Goal: Transaction & Acquisition: Purchase product/service

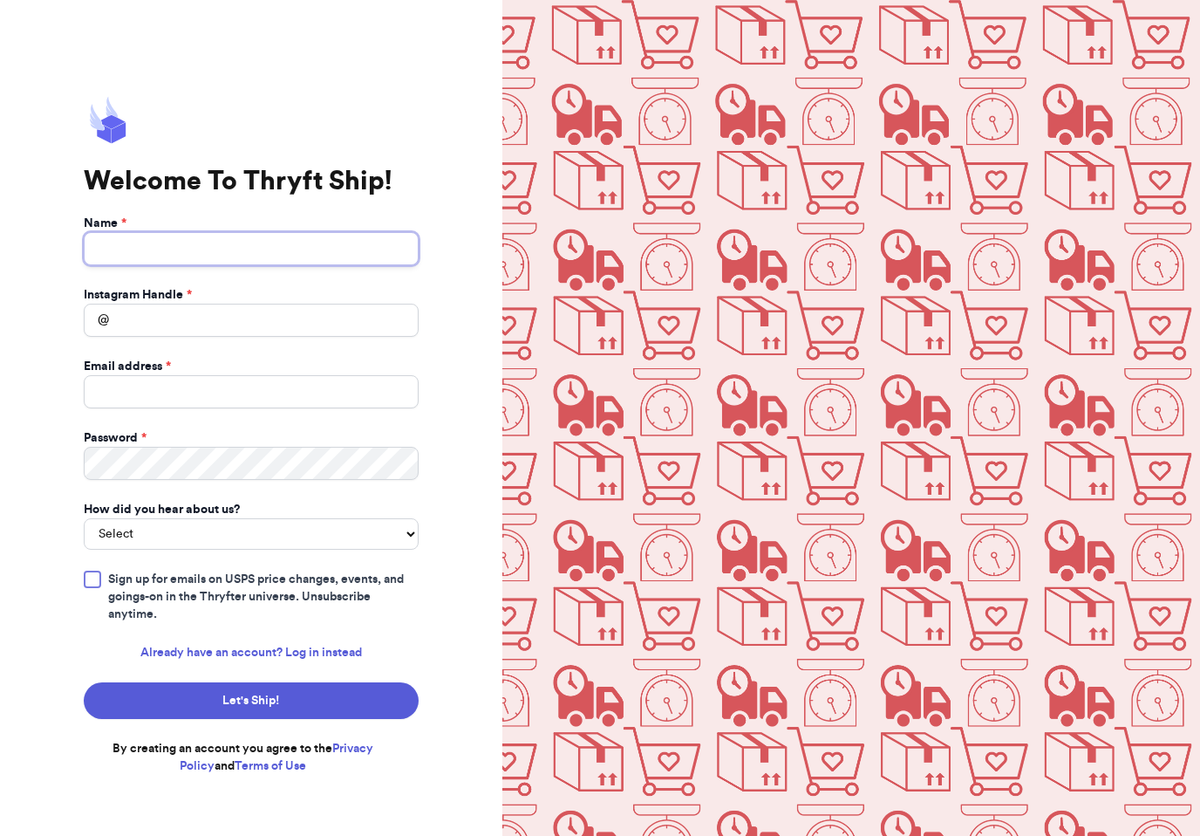
click at [332, 258] on input "Name *" at bounding box center [251, 248] width 335 height 33
type input "[PERSON_NAME]"
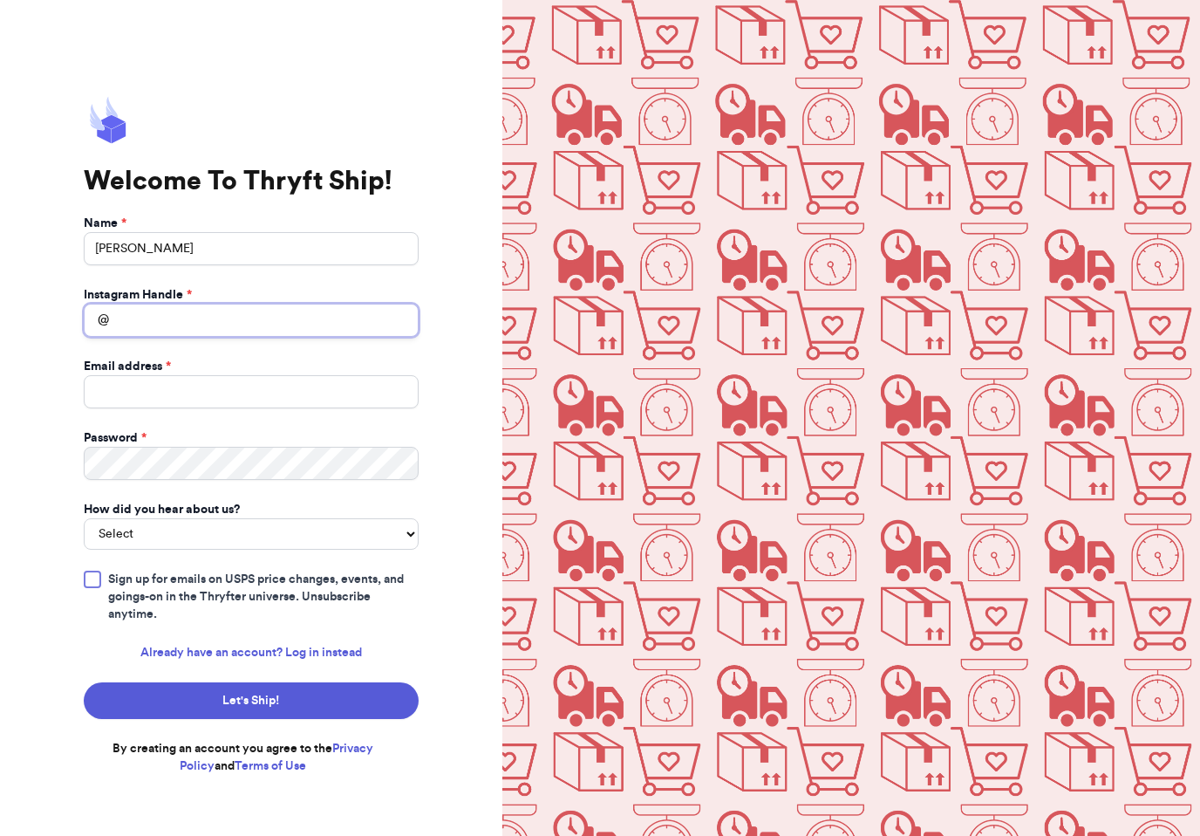
click at [284, 337] on input "Instagram Handle *" at bounding box center [251, 320] width 335 height 33
type input "Littlebeethriftfinds"
click at [360, 408] on input "Email address *" at bounding box center [251, 391] width 335 height 33
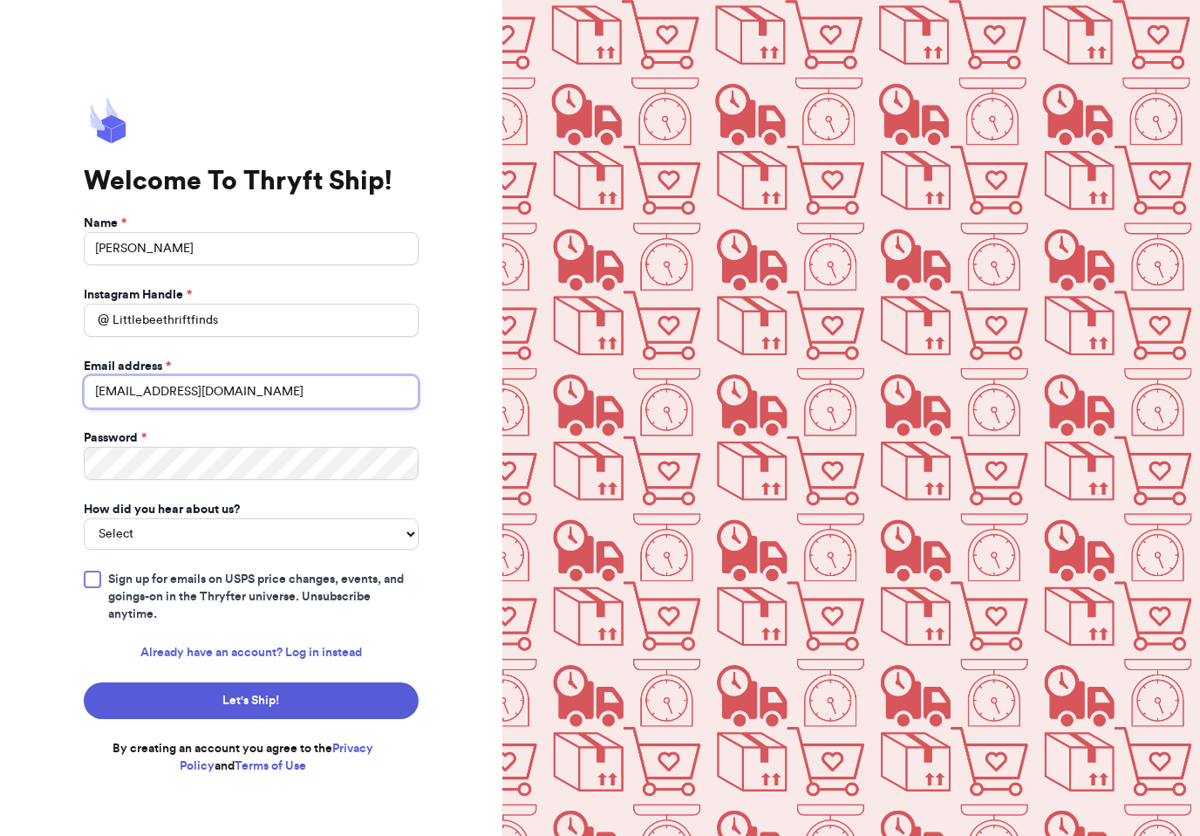
type input "[EMAIL_ADDRESS][DOMAIN_NAME]"
click at [314, 661] on link "Already have an account? Log in instead" at bounding box center [251, 652] width 222 height 17
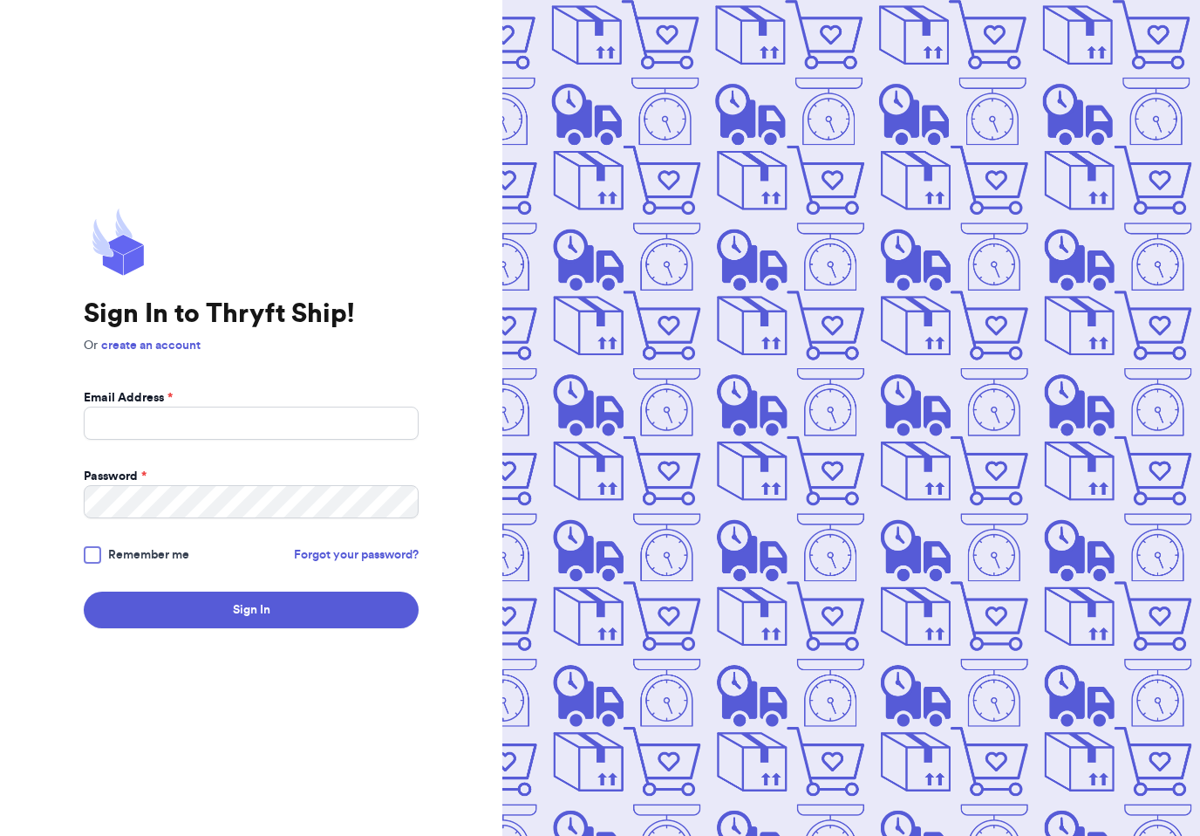
click at [314, 669] on div "Sign In to Thryft Ship! Or create an account Email Address * Password * Remembe…" at bounding box center [251, 418] width 503 height 836
click at [345, 440] on input "Email Address *" at bounding box center [251, 423] width 335 height 33
type input "[EMAIL_ADDRESS][DOMAIN_NAME]"
click at [251, 623] on button "Sign In" at bounding box center [251, 610] width 335 height 37
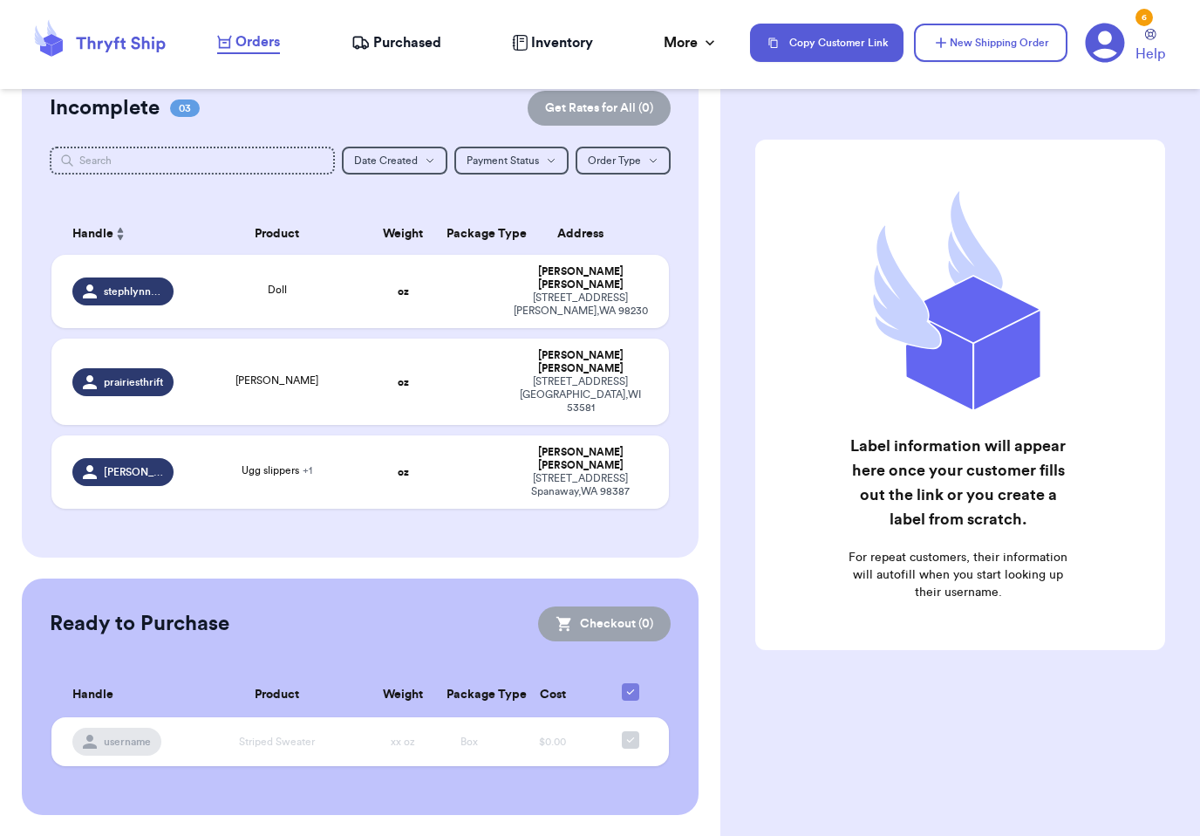
scroll to position [281, 0]
click at [436, 410] on td at bounding box center [469, 382] width 66 height 86
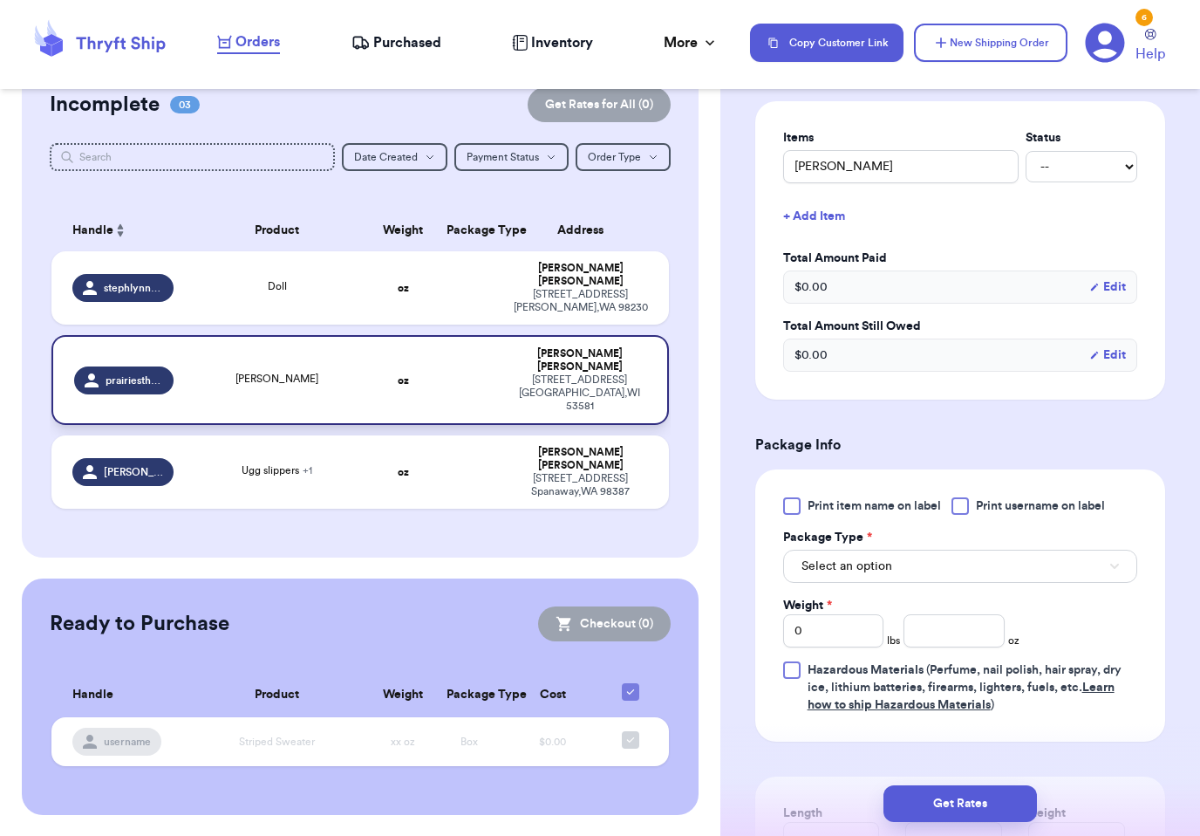
scroll to position [430, 0]
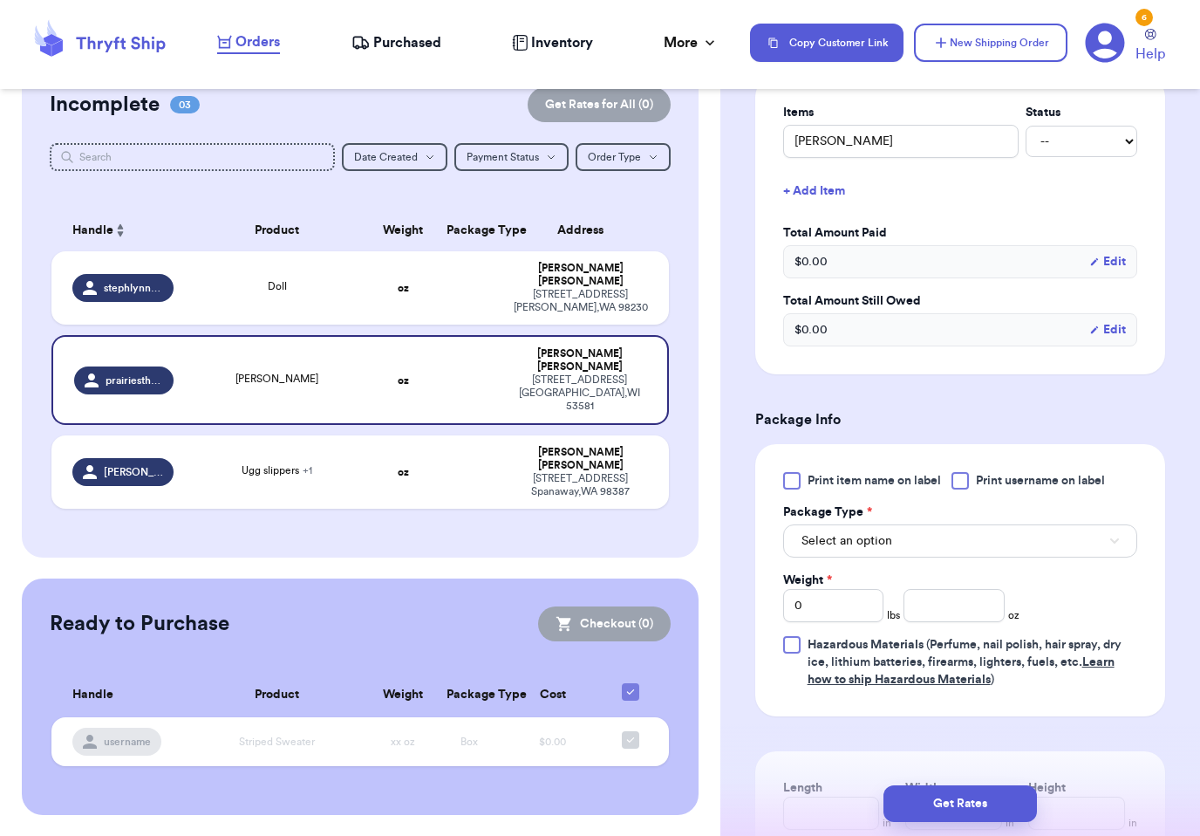
click at [892, 476] on span "Print item name on label" at bounding box center [874, 480] width 133 height 17
click at [0, 0] on input "Print item name on label" at bounding box center [0, 0] width 0 height 0
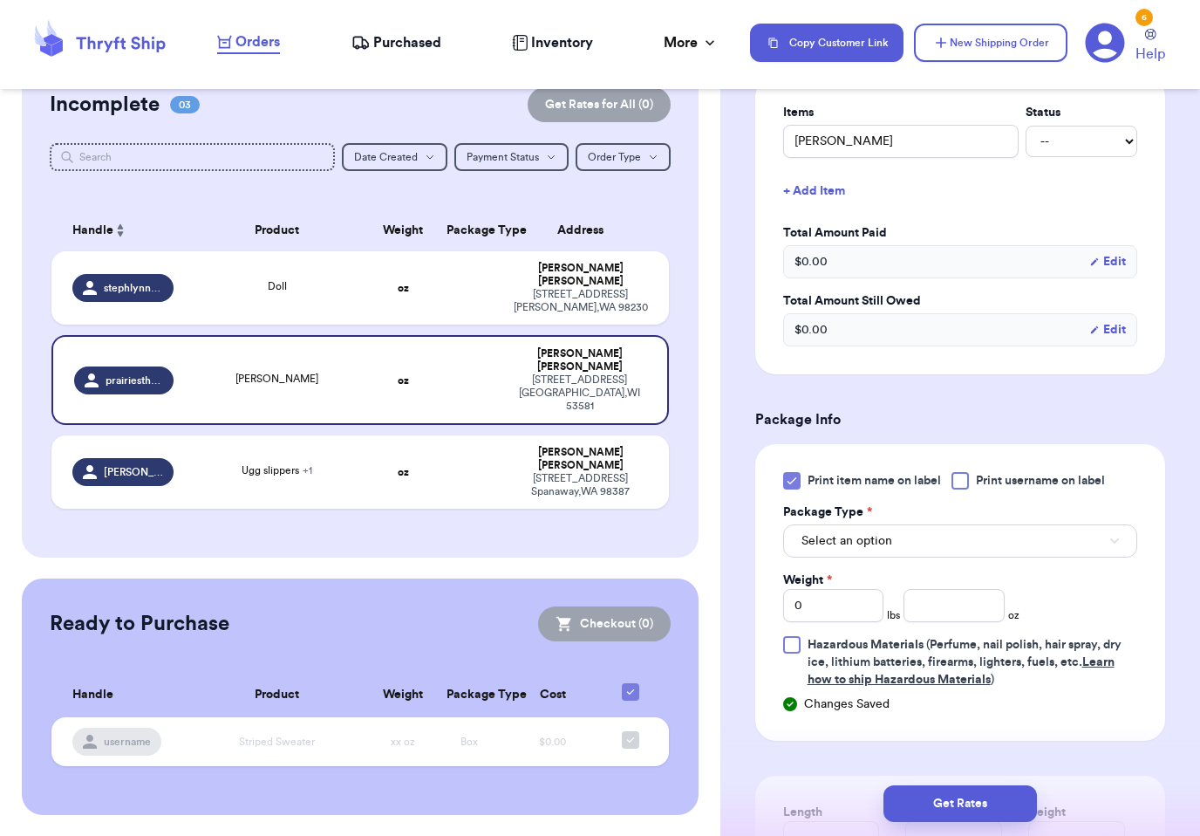
click at [1026, 475] on span "Print username on label" at bounding box center [1040, 480] width 129 height 17
click at [0, 0] on input "Print username on label" at bounding box center [0, 0] width 0 height 0
click at [886, 537] on span "Select an option" at bounding box center [847, 540] width 91 height 17
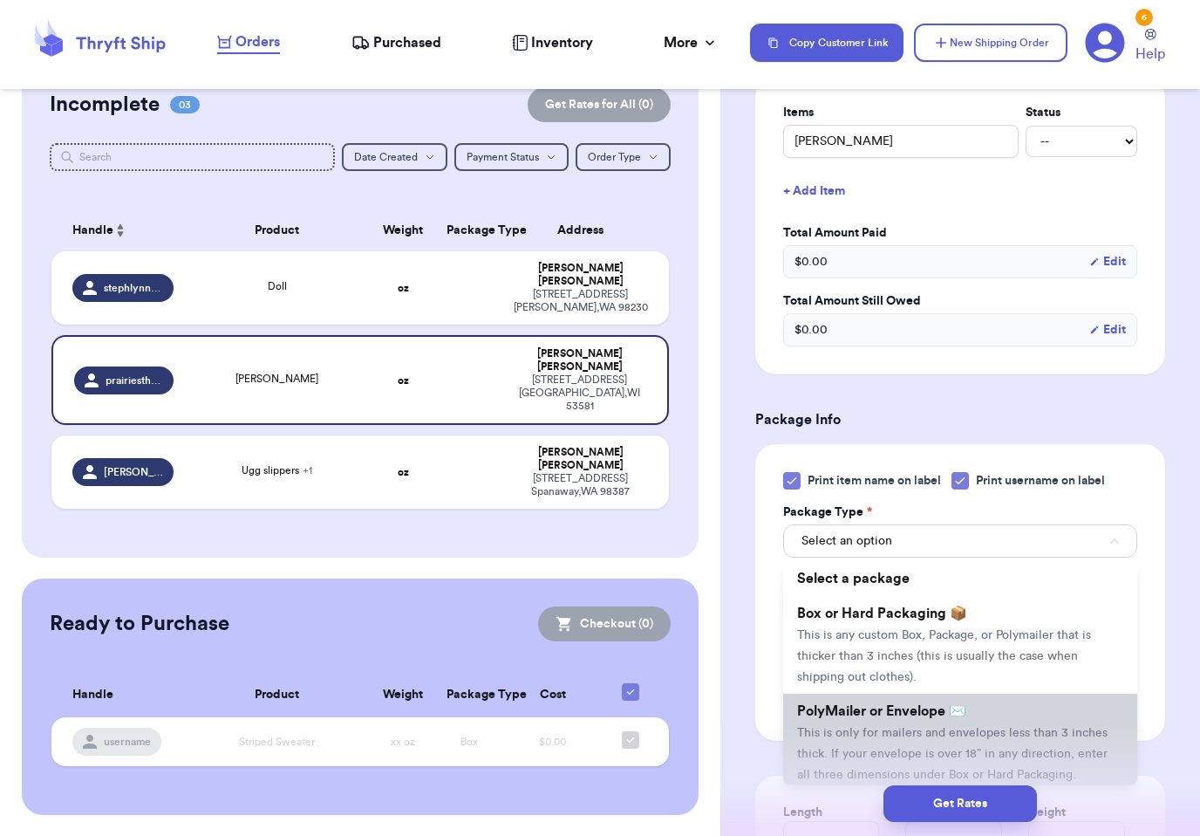
click at [868, 715] on span "PolyMailer or Envelope ✉️" at bounding box center [881, 711] width 169 height 14
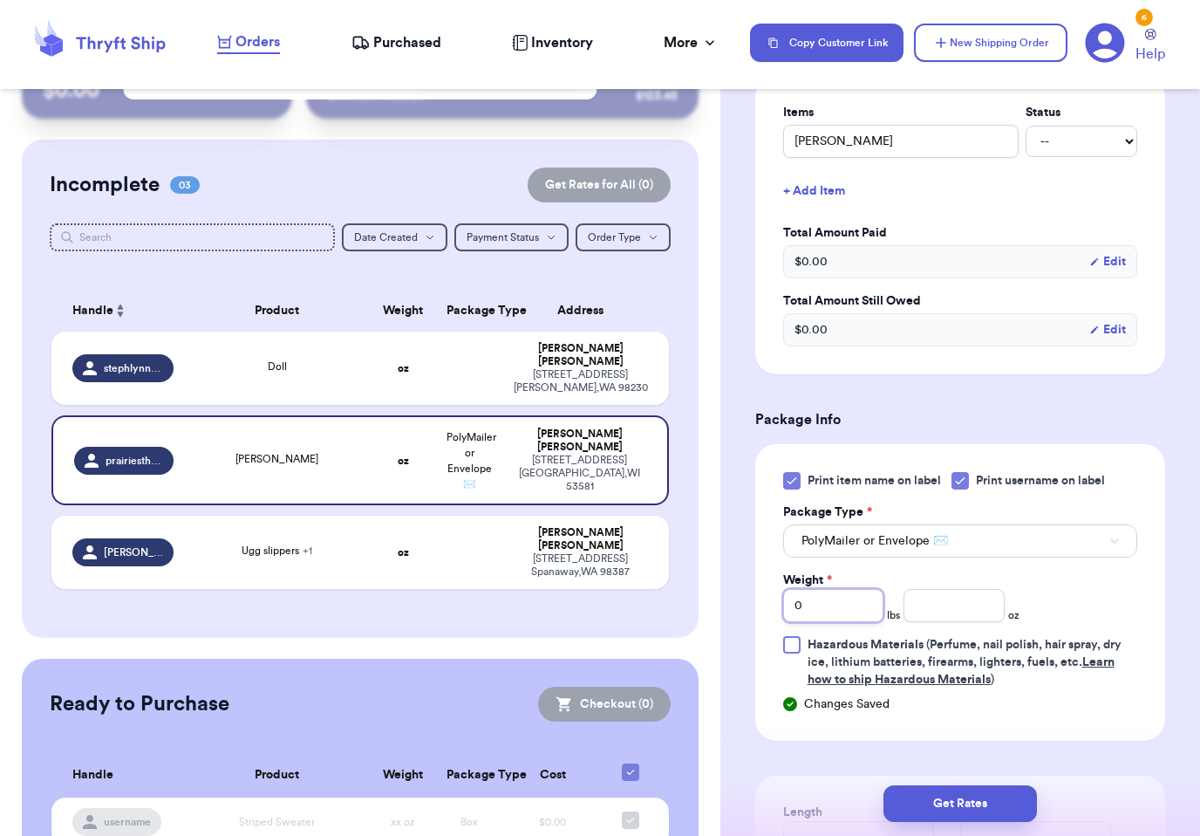
click at [860, 602] on input "0" at bounding box center [833, 605] width 100 height 33
type input "1"
click at [947, 613] on input "number" at bounding box center [954, 605] width 100 height 33
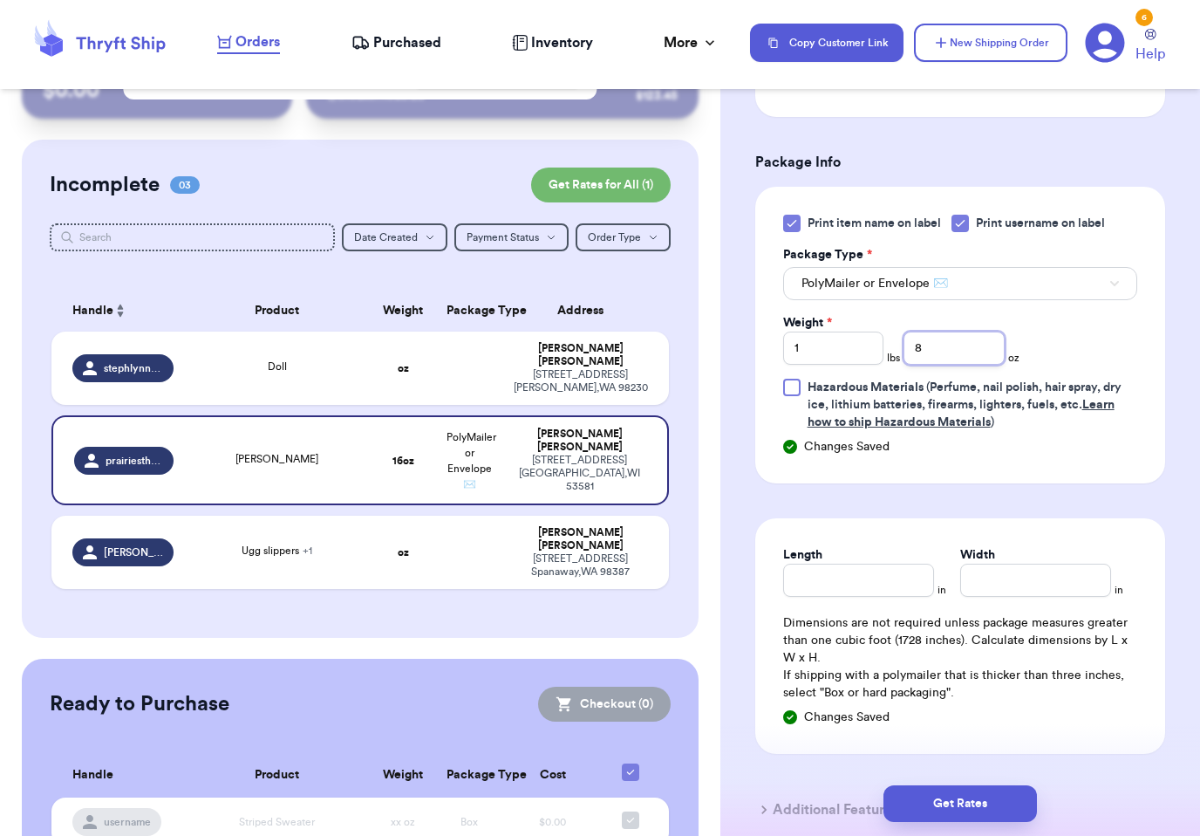
scroll to position [737, 0]
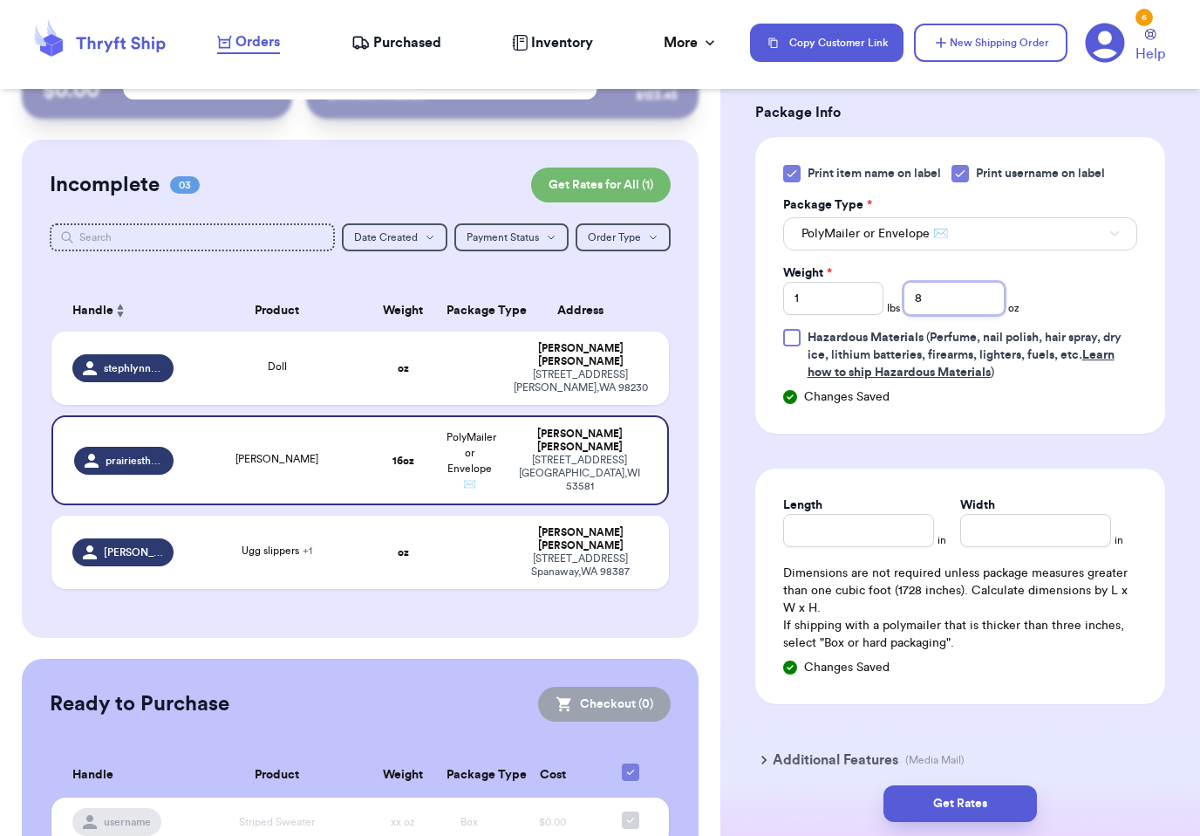
type input "8"
click at [868, 530] on input "Length" at bounding box center [858, 530] width 151 height 33
type input "9"
click at [1029, 539] on input "Width *" at bounding box center [1036, 530] width 151 height 33
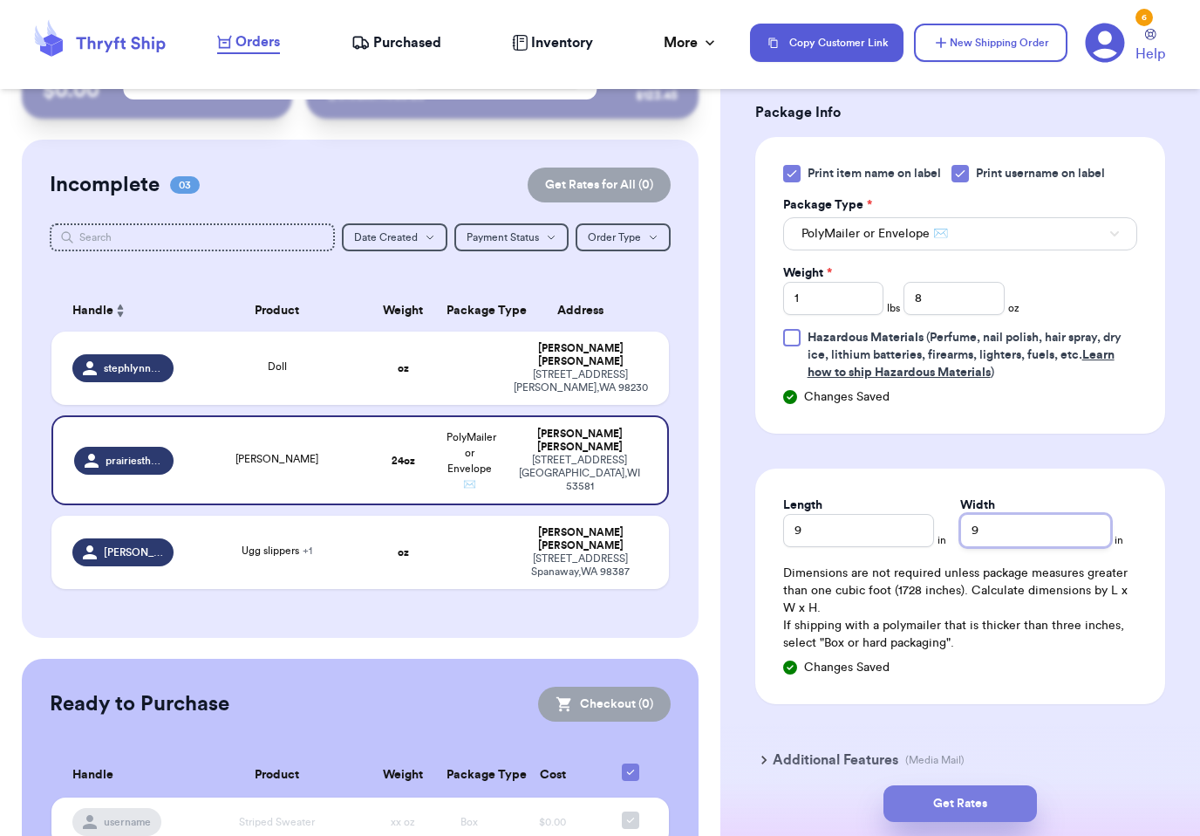
type input "9"
click at [1002, 785] on button "Get Rates" at bounding box center [961, 803] width 154 height 37
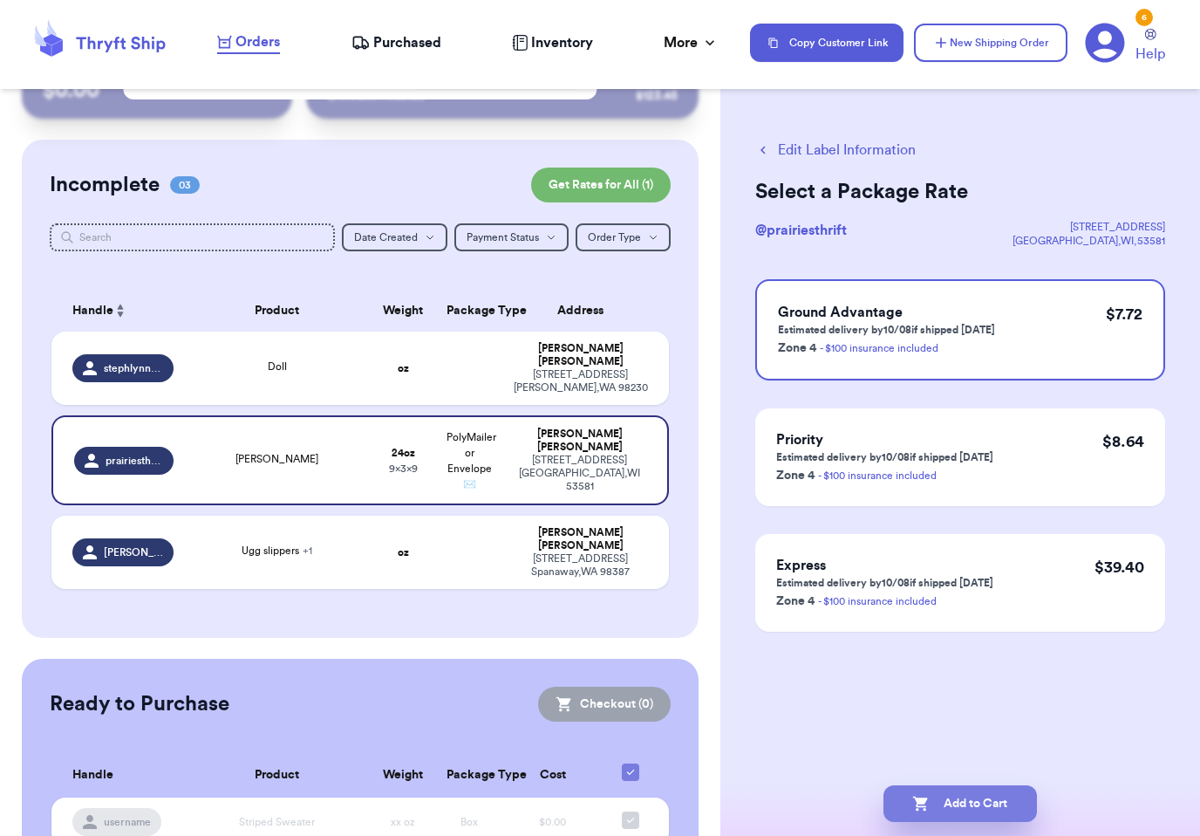
click at [970, 790] on button "Add to Cart" at bounding box center [961, 803] width 154 height 37
checkbox input "true"
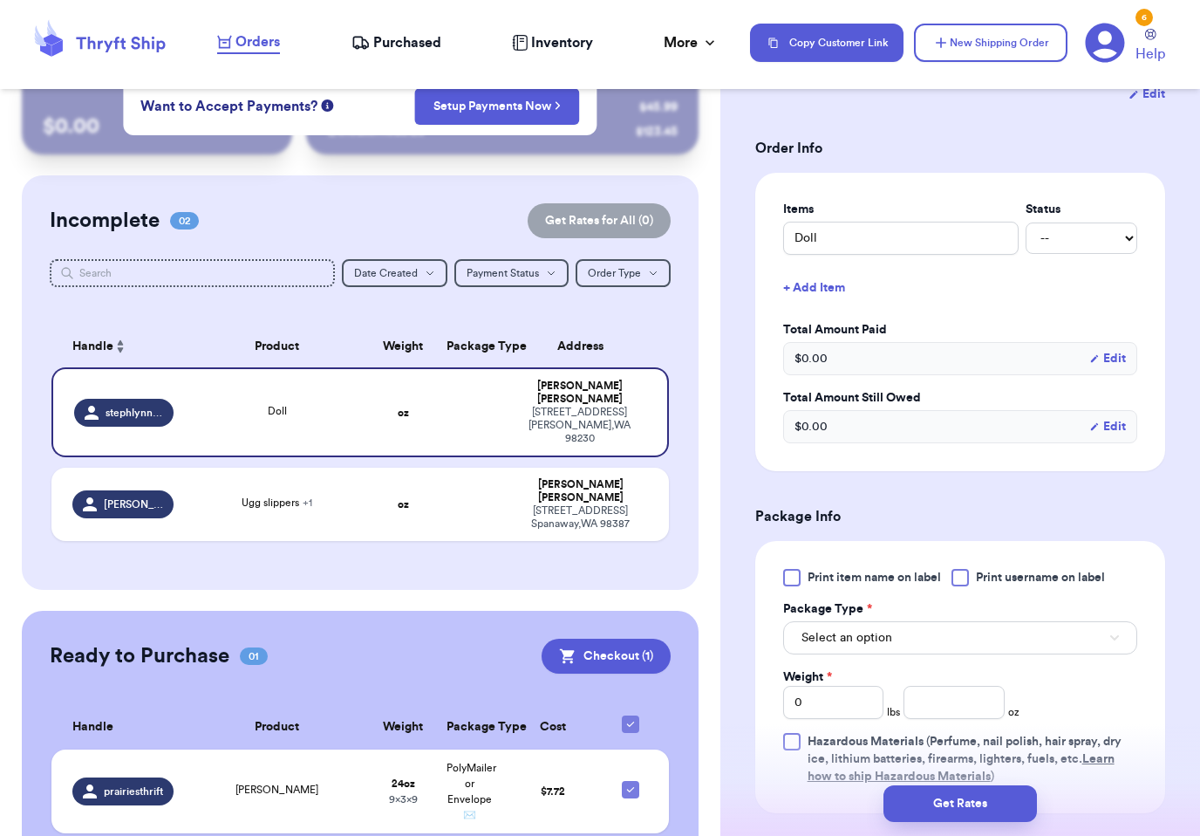
scroll to position [416, 0]
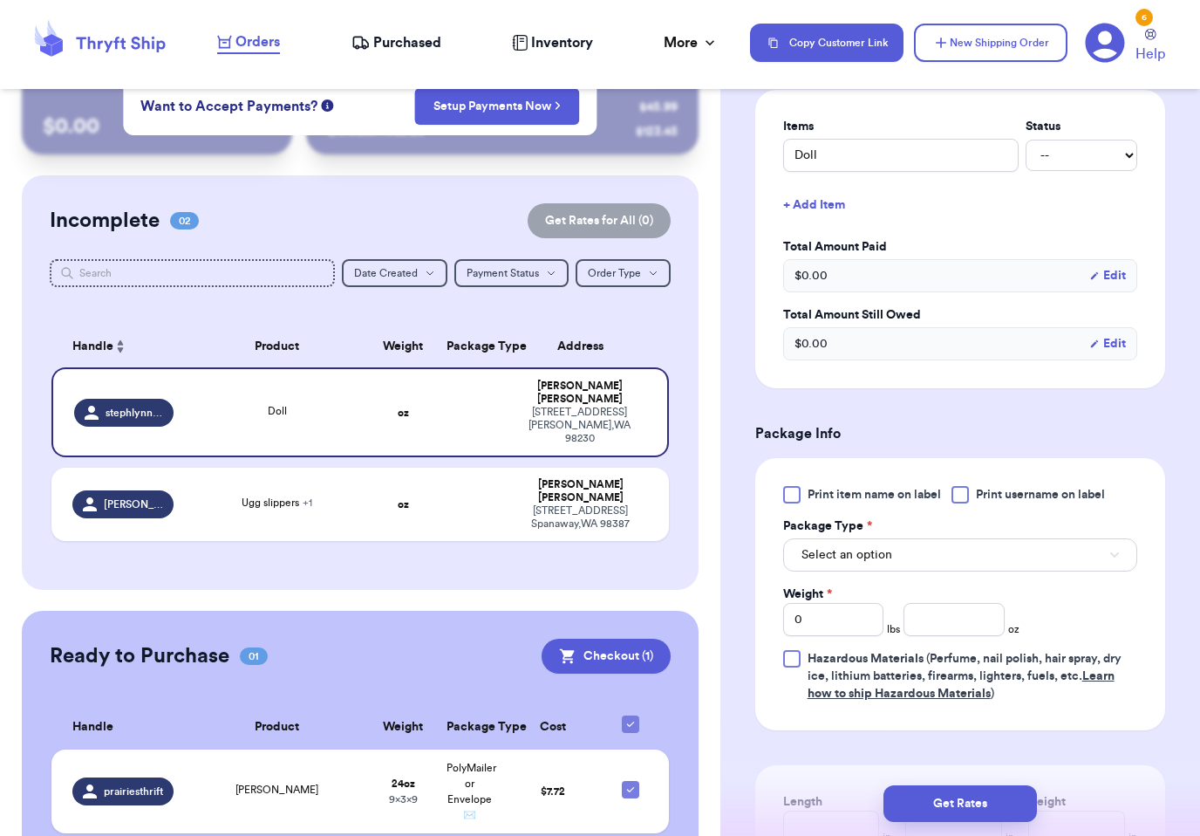
click at [896, 487] on span "Print item name on label" at bounding box center [874, 494] width 133 height 17
click at [0, 0] on input "Print item name on label" at bounding box center [0, 0] width 0 height 0
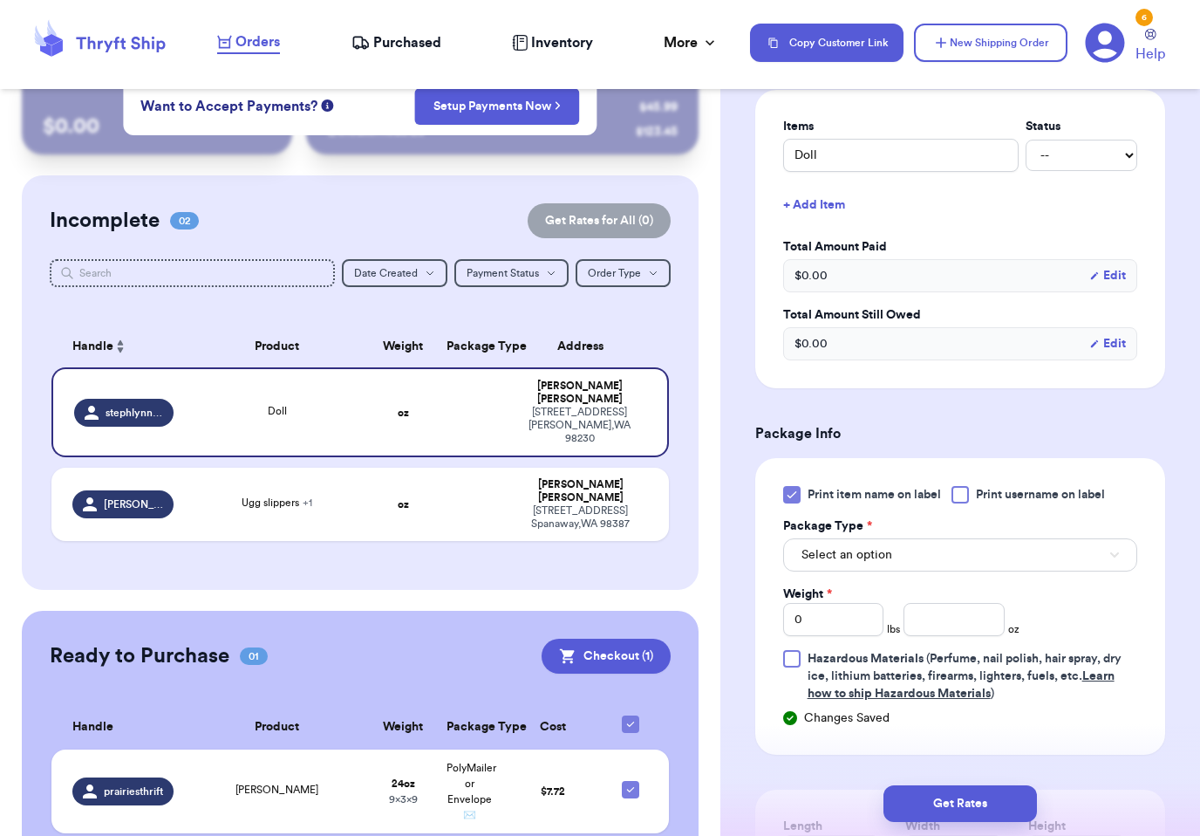
click at [893, 483] on div "Print item name on label Print username on label Package Type * Select an optio…" at bounding box center [961, 606] width 410 height 297
click at [1045, 494] on span "Print username on label" at bounding box center [1040, 494] width 129 height 17
click at [0, 0] on input "Print username on label" at bounding box center [0, 0] width 0 height 0
click at [845, 625] on input "0" at bounding box center [833, 619] width 100 height 33
type input "1"
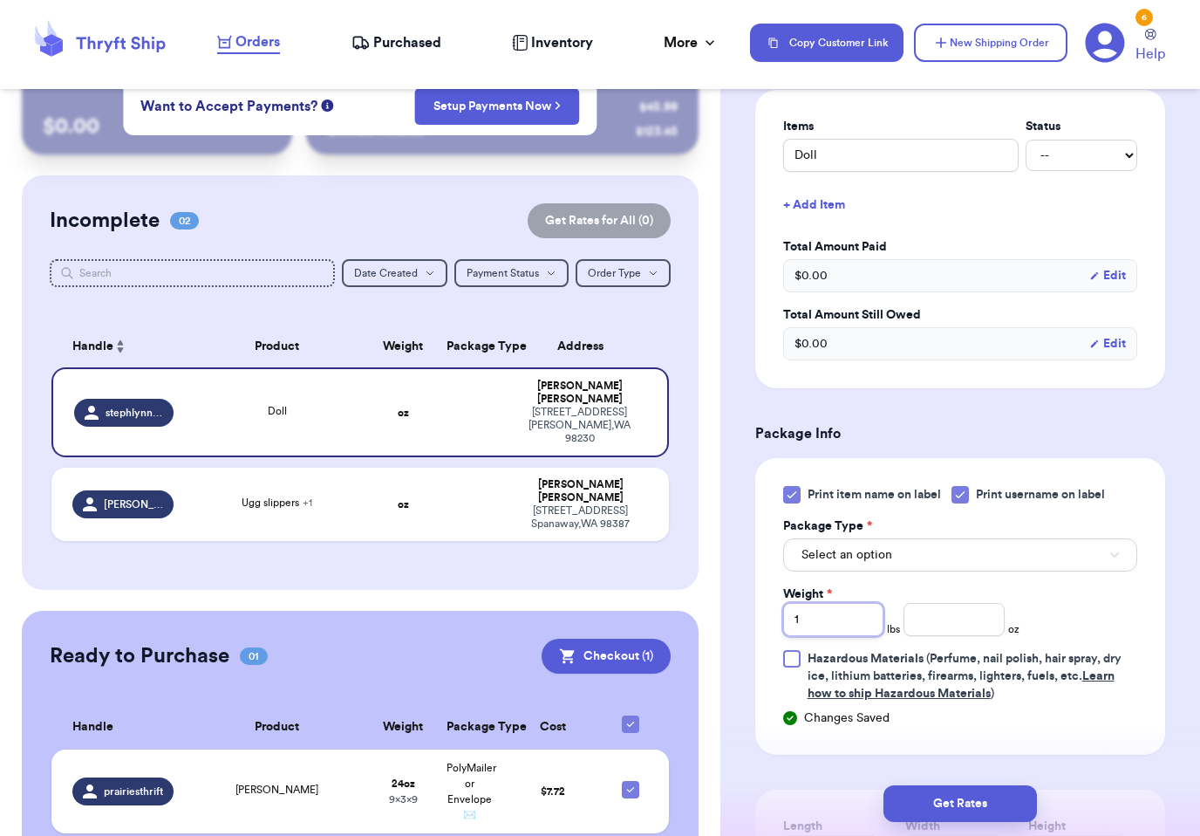
type input "1"
click at [976, 612] on input "number" at bounding box center [954, 619] width 100 height 33
type input "8"
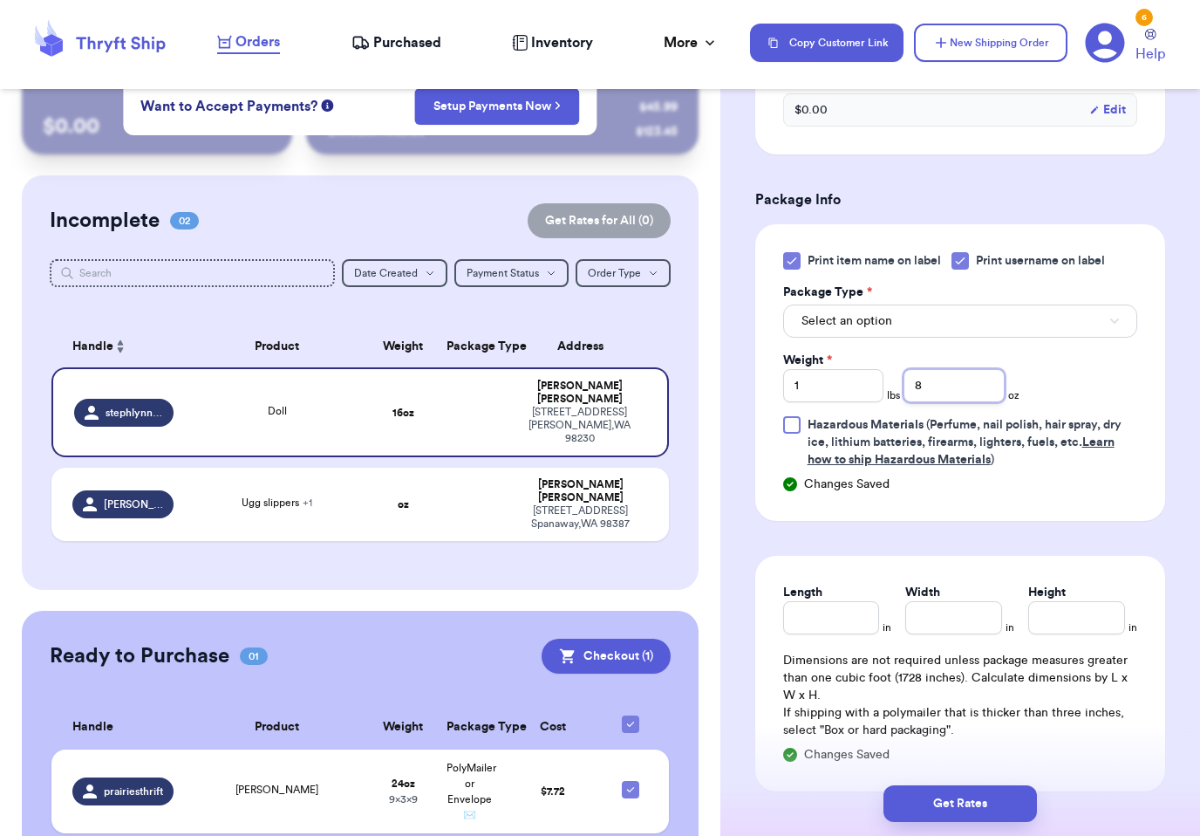
scroll to position [653, 0]
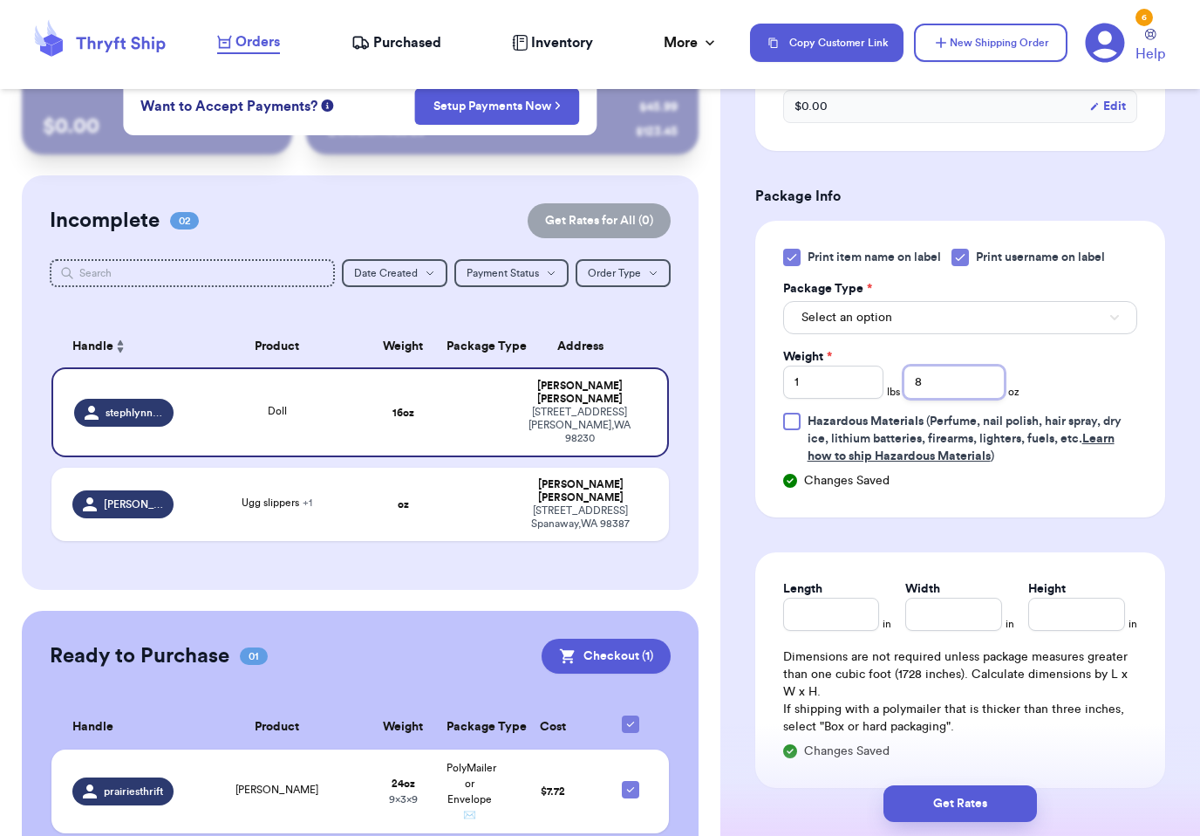
type input "8"
click at [939, 311] on button "Select an option" at bounding box center [960, 317] width 354 height 33
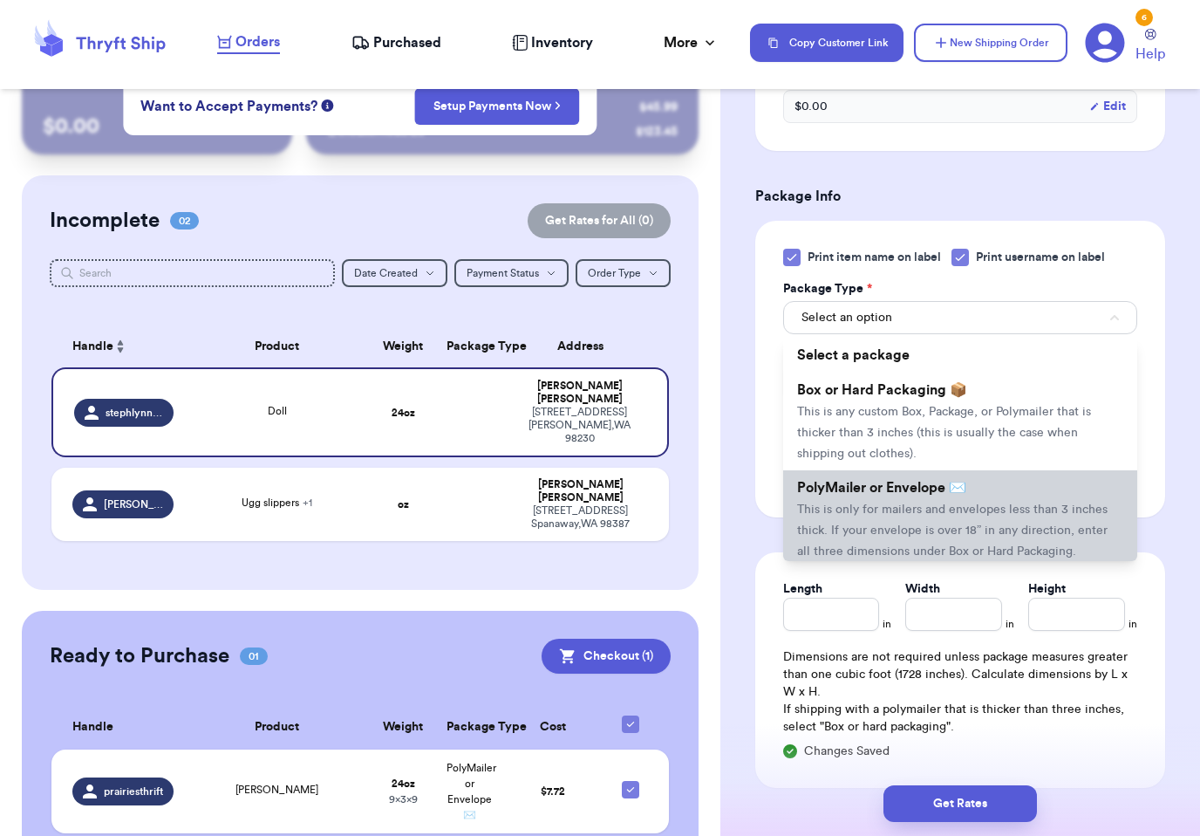
click at [935, 503] on span "This is only for mailers and envelopes less than 3 inches thick. If your envelo…" at bounding box center [952, 530] width 311 height 54
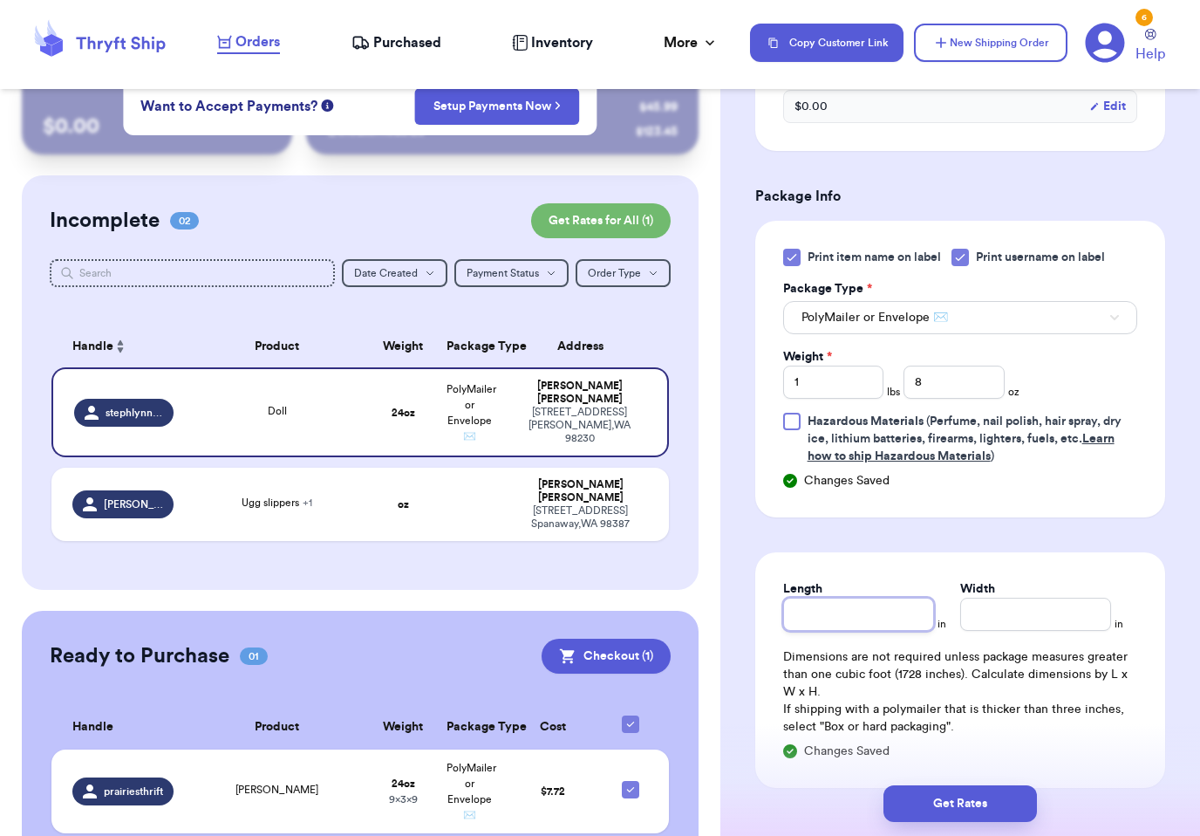
click at [872, 600] on input "Length" at bounding box center [858, 614] width 151 height 33
type input "18"
click at [1018, 623] on input "Width *" at bounding box center [1036, 614] width 151 height 33
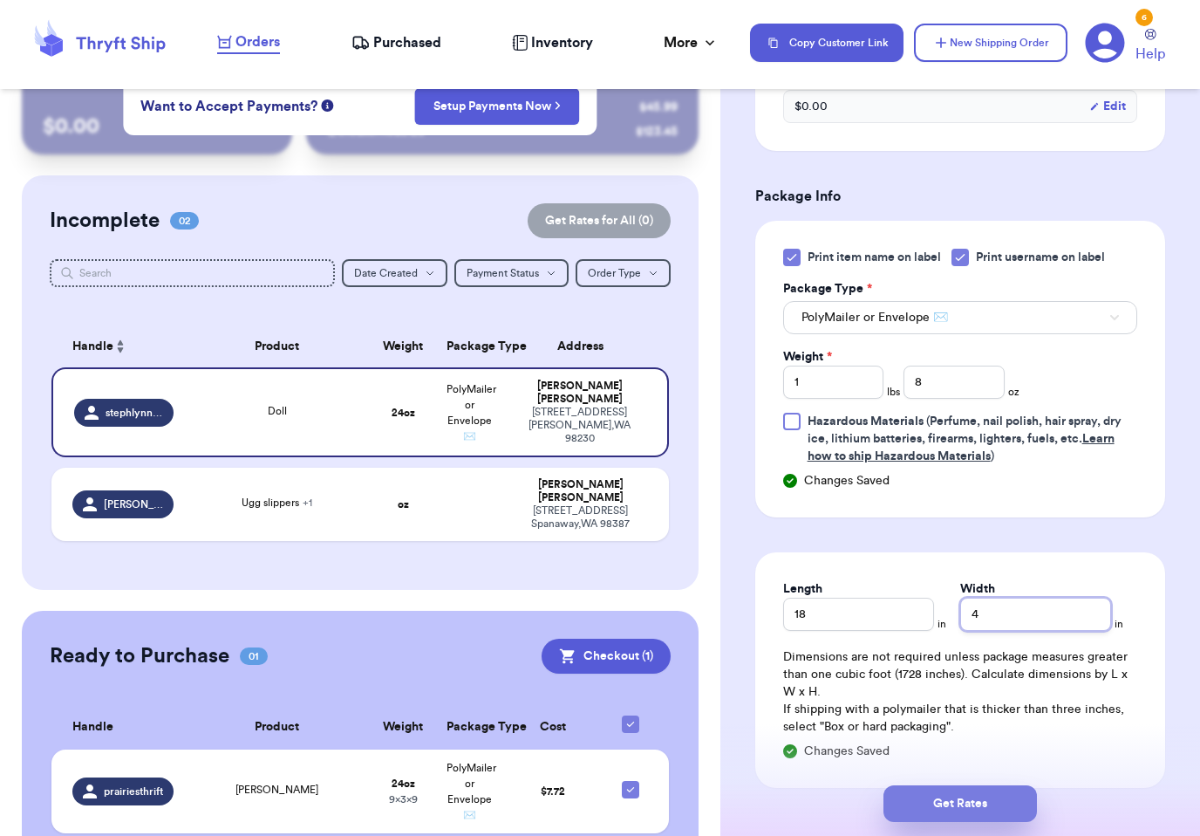
type input "4"
click at [1017, 785] on button "Get Rates" at bounding box center [961, 803] width 154 height 37
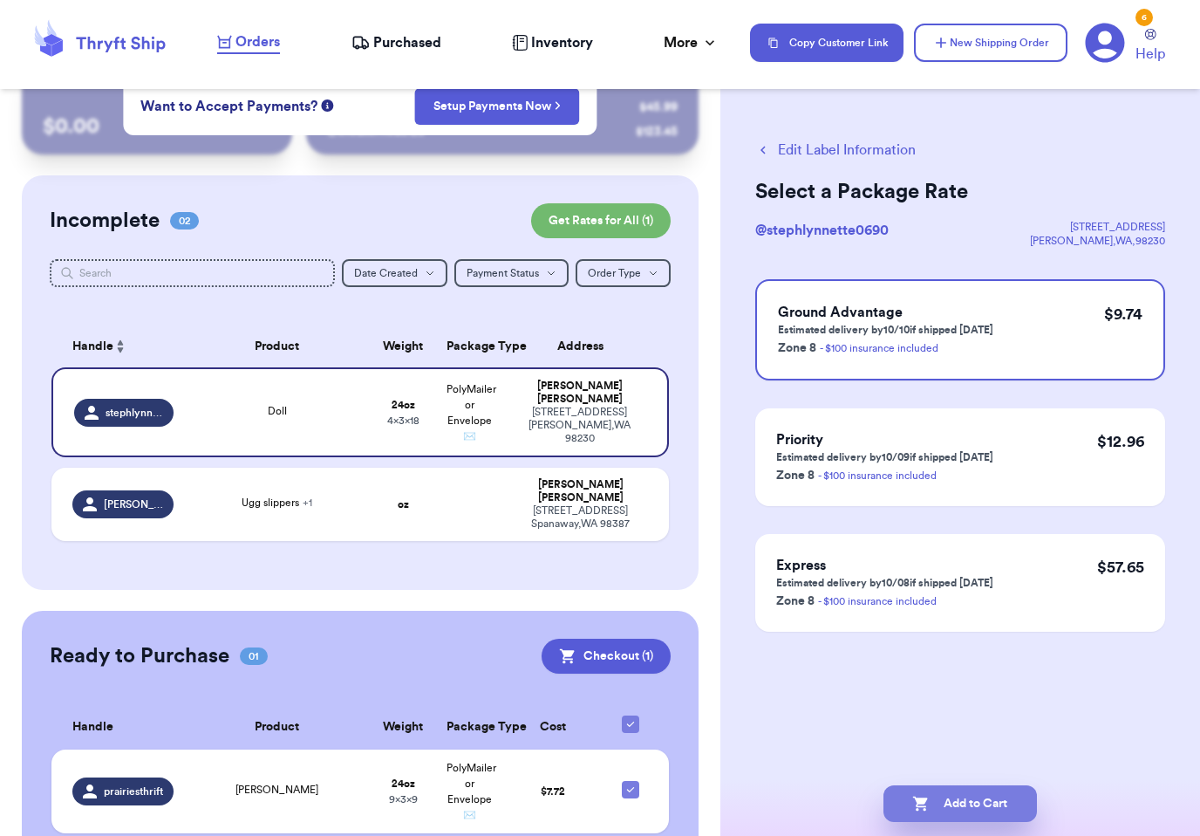
click at [967, 785] on button "Add to Cart" at bounding box center [961, 803] width 154 height 37
checkbox input "true"
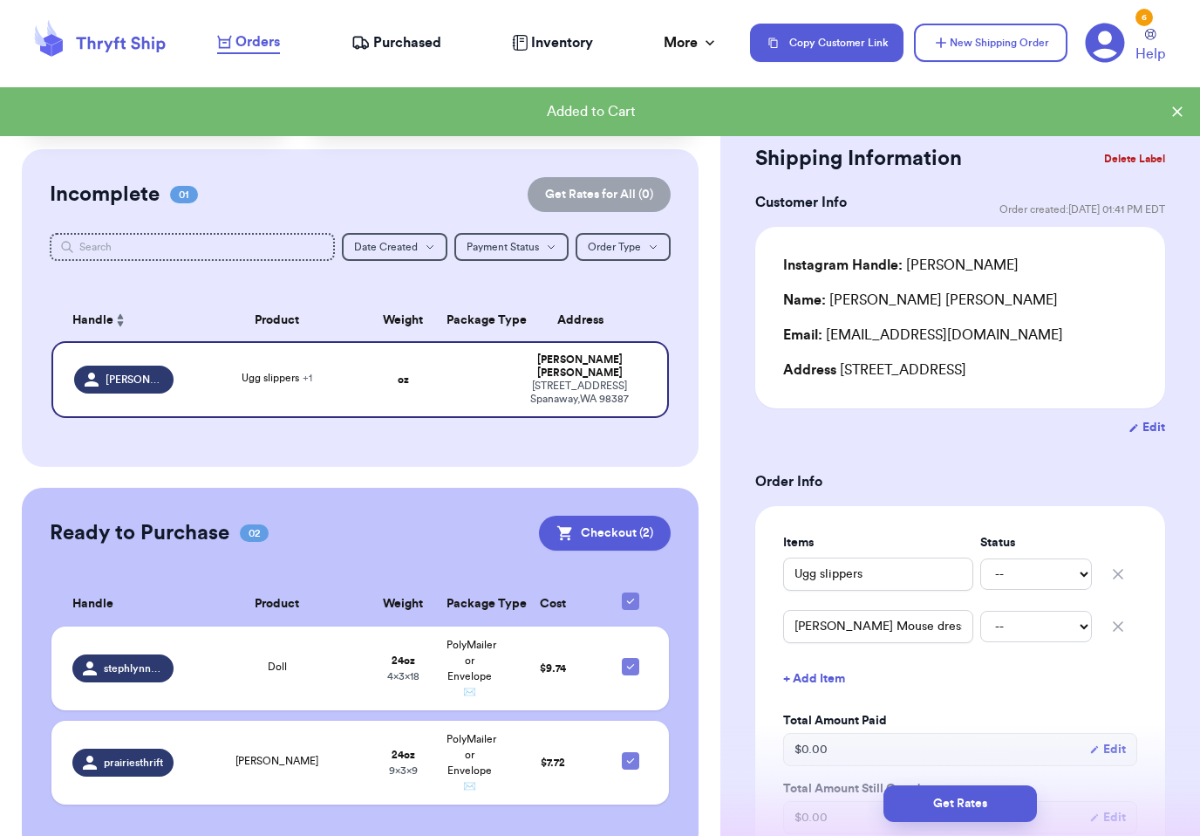
scroll to position [70, 0]
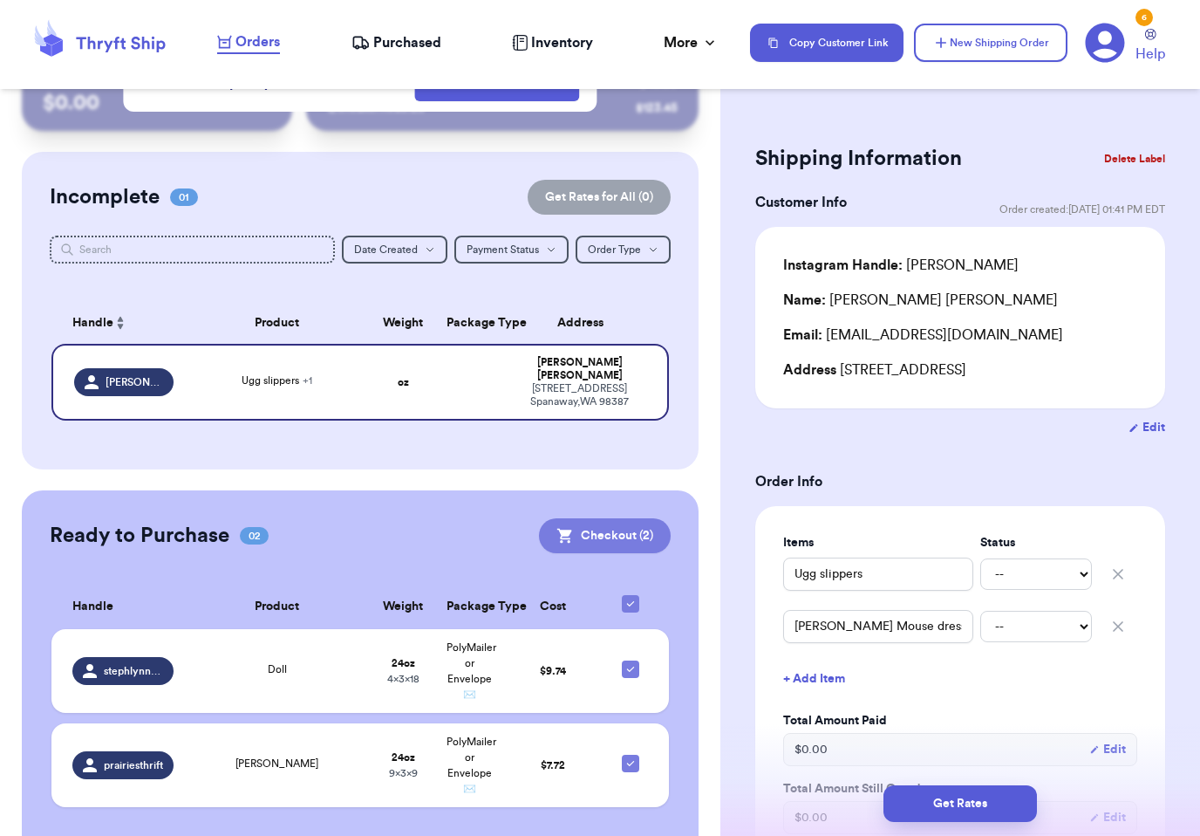
click at [631, 518] on button "Checkout ( 2 )" at bounding box center [605, 535] width 132 height 35
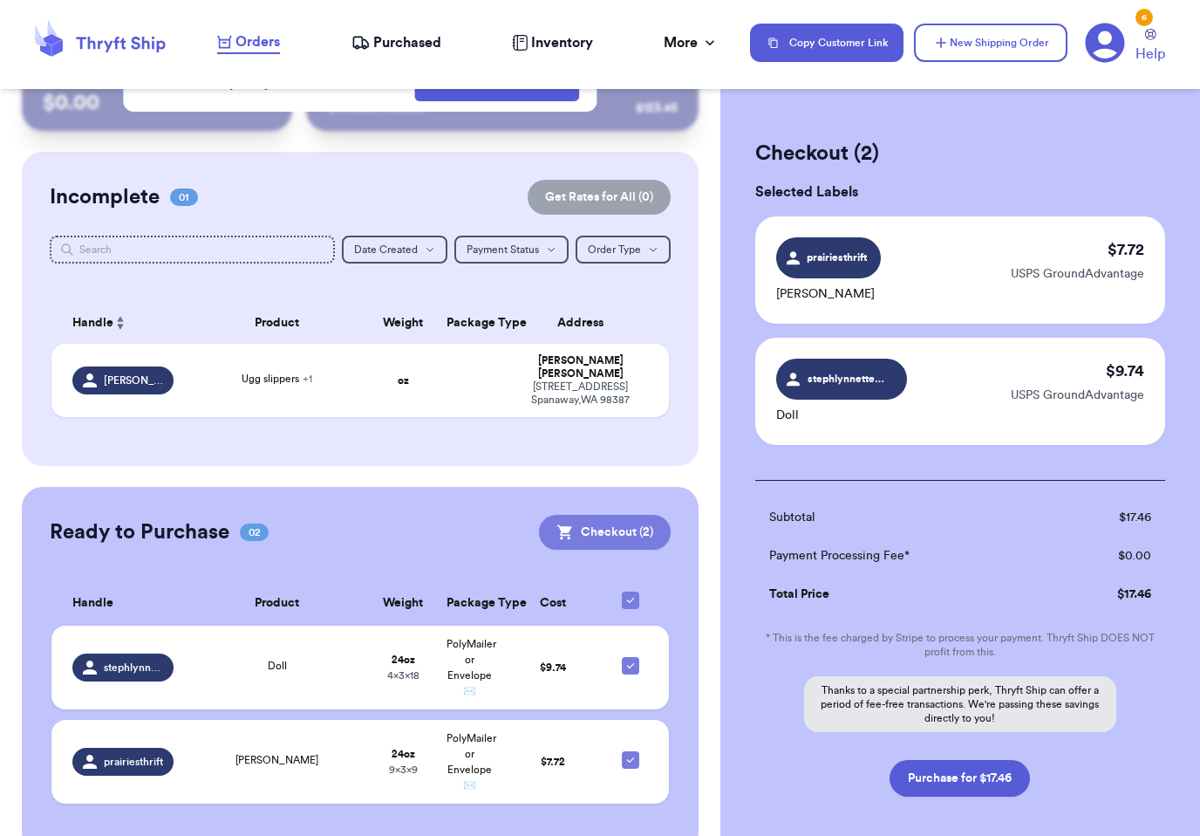
scroll to position [66, 0]
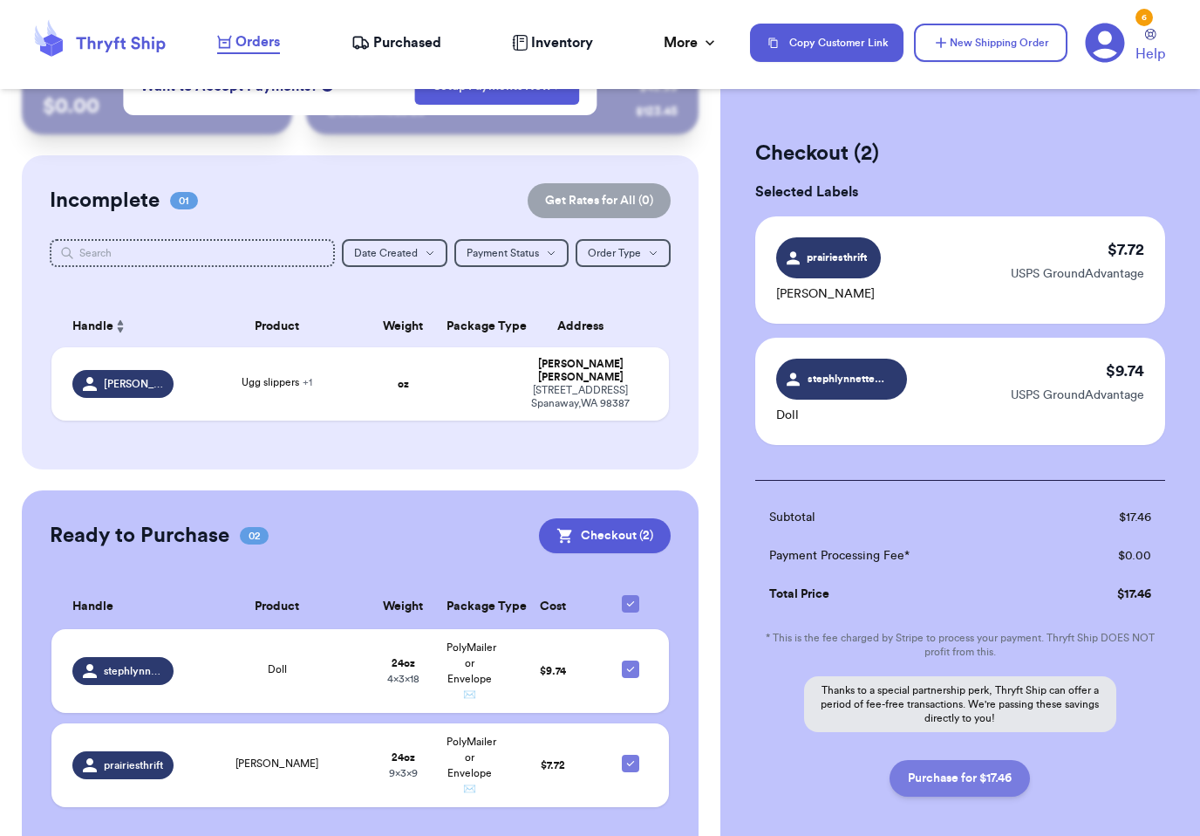
click at [988, 770] on button "Purchase for $17.46" at bounding box center [960, 778] width 140 height 37
checkbox input "false"
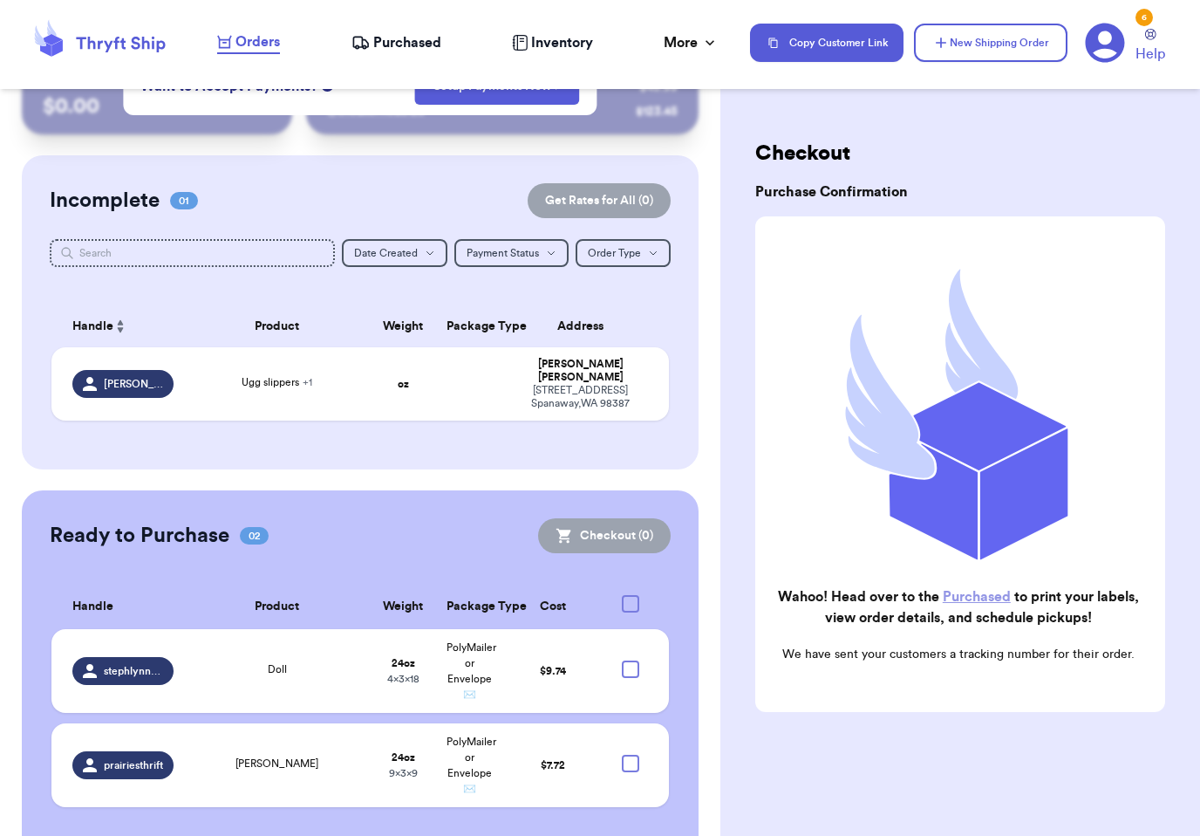
checkbox input "true"
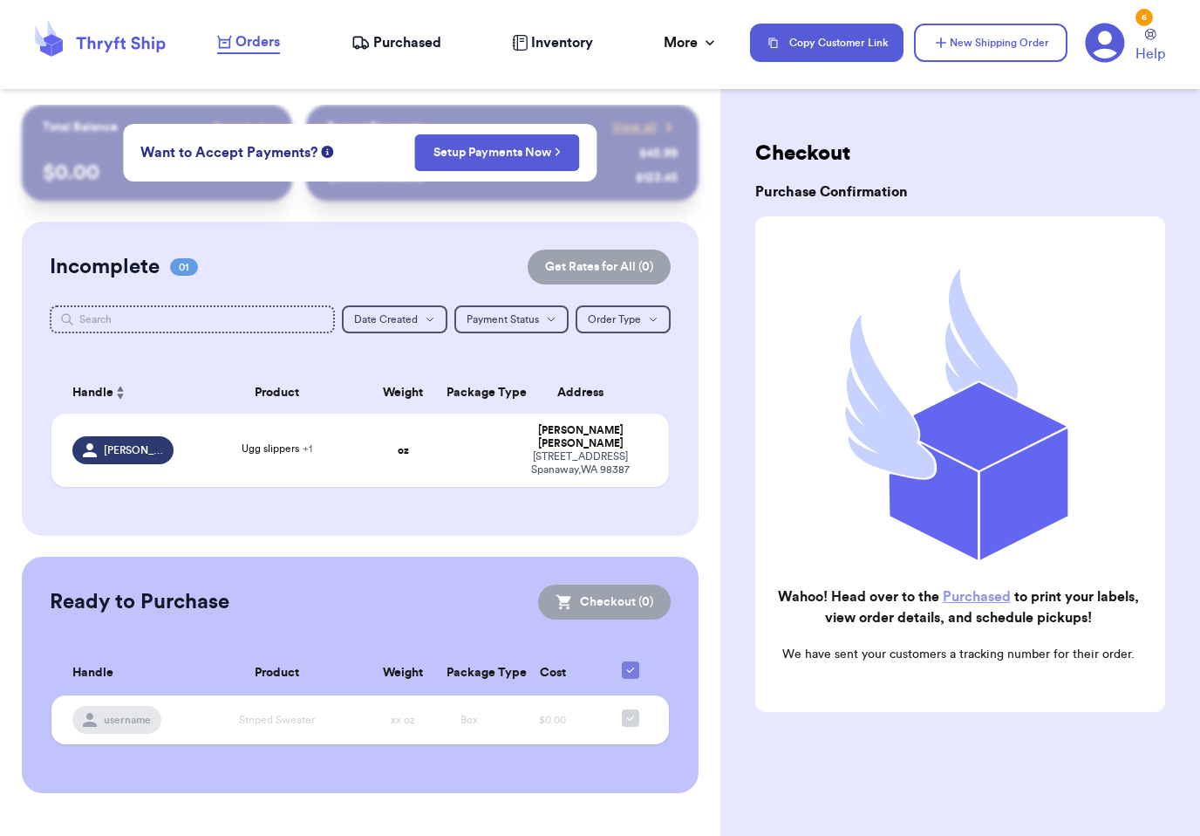
click at [421, 41] on span "Purchased" at bounding box center [407, 42] width 68 height 21
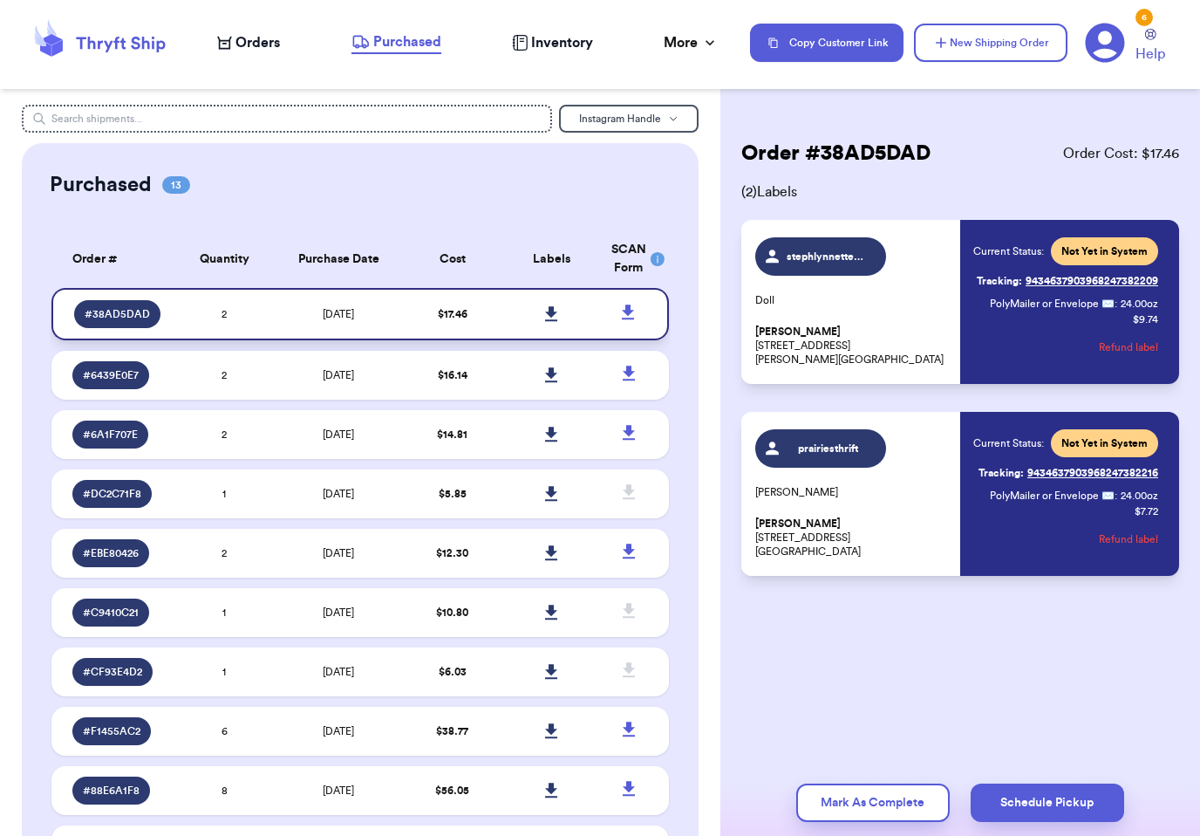
click at [547, 333] on link at bounding box center [551, 314] width 38 height 38
